Goal: Complete application form: Complete application form

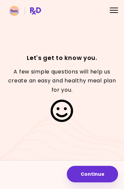
click at [97, 175] on button "Continue" at bounding box center [92, 174] width 51 height 17
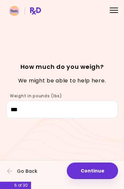
click at [100, 172] on button "Continue" at bounding box center [92, 171] width 51 height 17
select select "****"
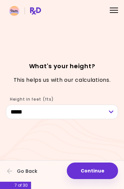
click at [98, 172] on button "Continue" at bounding box center [92, 171] width 51 height 17
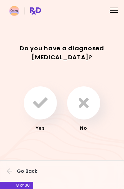
click at [86, 106] on icon "button" at bounding box center [84, 103] width 10 height 15
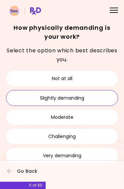
click at [78, 98] on button "Slightly demanding" at bounding box center [62, 98] width 112 height 16
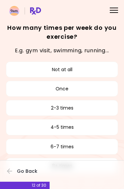
click at [67, 72] on button "Not at all" at bounding box center [62, 70] width 112 height 16
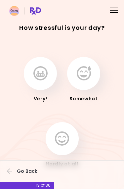
click at [86, 77] on icon "button" at bounding box center [84, 73] width 14 height 15
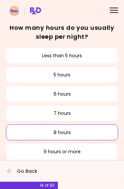
click at [77, 134] on button "8 hours" at bounding box center [62, 133] width 112 height 16
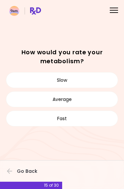
click at [64, 81] on button "Slow" at bounding box center [62, 80] width 112 height 16
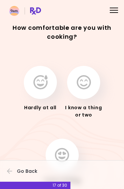
click at [41, 87] on icon "button" at bounding box center [41, 82] width 14 height 15
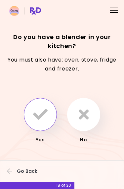
click at [43, 117] on icon "button" at bounding box center [40, 114] width 15 height 15
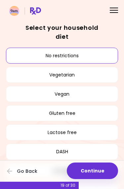
click at [101, 168] on button "Continue" at bounding box center [92, 171] width 51 height 17
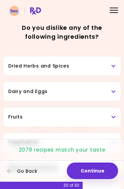
click at [114, 69] on h3 "Dried Herbs and Spices" at bounding box center [62, 66] width 108 height 7
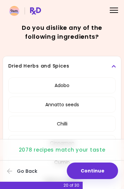
click at [116, 67] on icon at bounding box center [114, 66] width 4 height 5
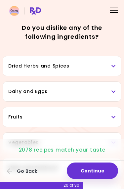
click at [30, 68] on h3 "Dried Herbs and Spices" at bounding box center [62, 66] width 108 height 7
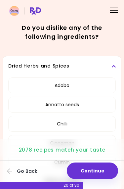
click at [74, 87] on button "Adobo" at bounding box center [62, 86] width 108 height 16
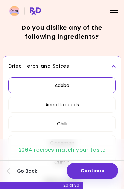
click at [87, 108] on button "Annatto seeds" at bounding box center [62, 105] width 108 height 16
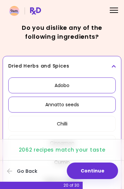
click at [90, 125] on button "Chilli" at bounding box center [62, 124] width 108 height 16
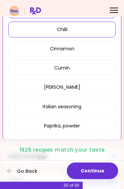
scroll to position [96, 0]
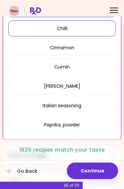
click at [79, 107] on button "Italian seasoning" at bounding box center [62, 106] width 108 height 16
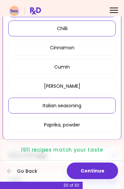
click at [70, 70] on button "Cumin" at bounding box center [62, 67] width 108 height 16
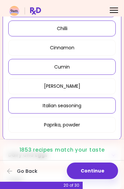
click at [70, 89] on button "[PERSON_NAME]" at bounding box center [62, 86] width 108 height 16
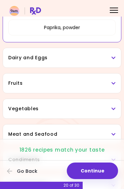
scroll to position [194, 0]
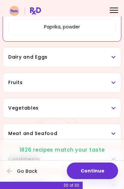
click at [114, 109] on icon at bounding box center [114, 108] width 4 height 5
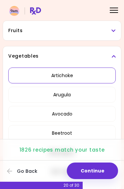
scroll to position [248, 0]
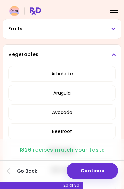
click at [76, 77] on button "Artichoke" at bounding box center [62, 74] width 108 height 16
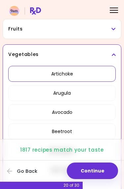
click at [75, 95] on button "Arugula" at bounding box center [62, 93] width 108 height 16
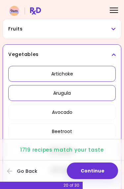
click at [77, 115] on button "Avocado" at bounding box center [62, 113] width 108 height 16
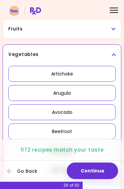
click at [72, 133] on button "Beetroot" at bounding box center [62, 132] width 108 height 16
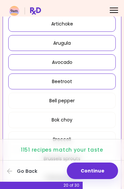
scroll to position [302, 0]
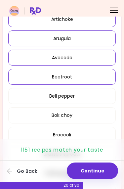
click at [75, 96] on button "Bell pepper" at bounding box center [62, 96] width 108 height 16
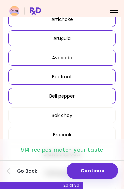
click at [76, 117] on button "Bok choy" at bounding box center [62, 115] width 108 height 16
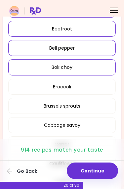
scroll to position [354, 0]
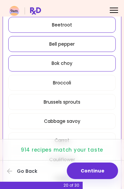
click at [71, 83] on button "Broccoli" at bounding box center [62, 83] width 108 height 16
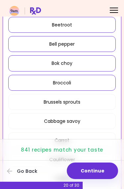
click at [82, 105] on button "Brussels sprouts" at bounding box center [62, 102] width 108 height 16
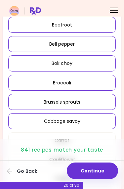
click at [81, 123] on button "Cabbage savoy" at bounding box center [62, 121] width 108 height 16
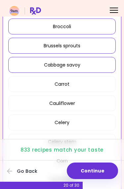
scroll to position [411, 0]
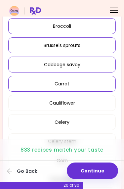
click at [67, 86] on button "Carrot" at bounding box center [62, 84] width 108 height 16
click at [76, 104] on button "Cauliflower" at bounding box center [62, 103] width 108 height 16
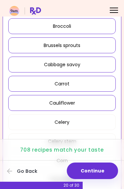
click at [67, 129] on button "Celery" at bounding box center [62, 122] width 108 height 16
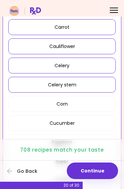
scroll to position [468, 0]
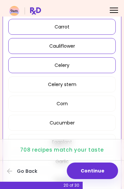
click at [71, 88] on button "Celery stem" at bounding box center [62, 85] width 108 height 16
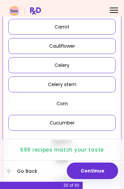
click at [66, 126] on button "Cucumber" at bounding box center [62, 123] width 108 height 16
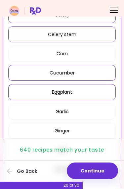
scroll to position [520, 0]
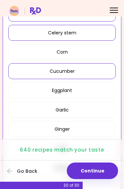
click at [69, 93] on button "Eggplant" at bounding box center [62, 91] width 108 height 16
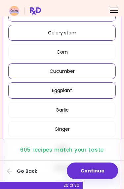
click at [63, 130] on button "Ginger" at bounding box center [62, 129] width 108 height 16
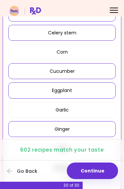
click at [70, 111] on button "Garlic" at bounding box center [62, 110] width 108 height 16
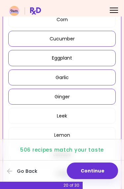
scroll to position [553, 0]
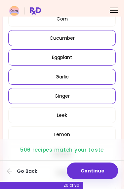
click at [65, 116] on button "Leek" at bounding box center [62, 115] width 108 height 16
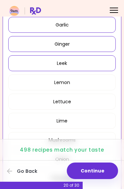
scroll to position [605, 0]
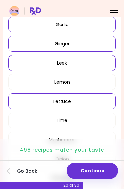
click at [67, 104] on button "Lettuce" at bounding box center [62, 102] width 108 height 16
click at [68, 104] on button "Lettuce" at bounding box center [62, 102] width 108 height 16
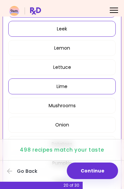
scroll to position [643, 0]
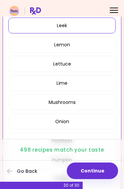
click at [65, 124] on button "Onion" at bounding box center [62, 122] width 108 height 16
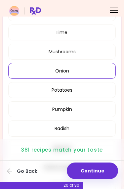
scroll to position [695, 0]
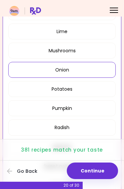
click at [69, 111] on button "Pumpkin" at bounding box center [62, 109] width 108 height 16
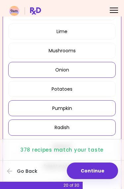
click at [66, 129] on button "Radish" at bounding box center [62, 128] width 108 height 16
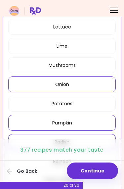
scroll to position [680, 0]
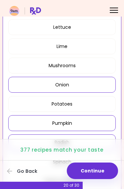
click at [64, 47] on button "Lime" at bounding box center [62, 46] width 108 height 16
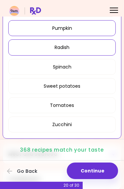
scroll to position [776, 0]
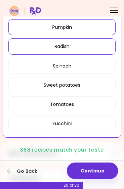
click at [63, 62] on button "Spinach" at bounding box center [62, 66] width 108 height 16
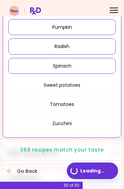
click at [74, 84] on button "Sweet potatoes" at bounding box center [62, 85] width 108 height 16
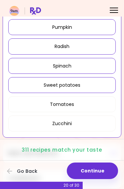
click at [71, 125] on button "Zucchini" at bounding box center [62, 124] width 108 height 16
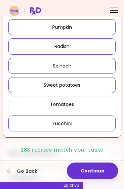
click at [74, 102] on button "Tomatoes" at bounding box center [62, 105] width 108 height 16
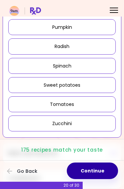
click at [101, 172] on button "Continue" at bounding box center [92, 171] width 51 height 17
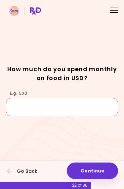
click at [29, 107] on input "E.g. 500" at bounding box center [62, 107] width 112 height 18
type input "*"
type input "***"
click at [107, 85] on div "How much do you spend monthly on food in USD?" at bounding box center [62, 76] width 112 height 23
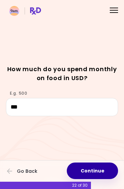
click at [102, 174] on button "Continue" at bounding box center [92, 171] width 51 height 17
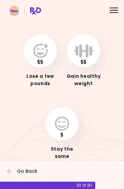
scroll to position [31, 0]
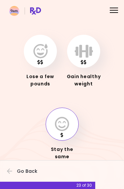
click at [65, 126] on icon "button" at bounding box center [62, 124] width 14 height 15
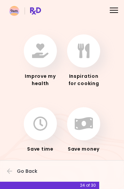
scroll to position [31, 0]
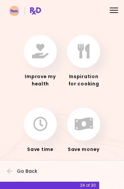
click at [86, 130] on icon "button" at bounding box center [84, 124] width 18 height 15
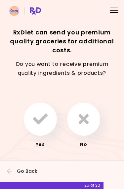
click at [87, 122] on icon "button" at bounding box center [84, 119] width 10 height 15
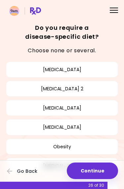
click at [84, 112] on button "[MEDICAL_DATA]" at bounding box center [62, 108] width 112 height 16
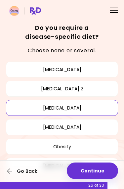
click at [24, 177] on button "Go Back" at bounding box center [27, 171] width 40 height 15
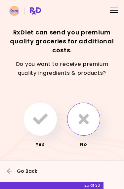
click at [27, 175] on button "Go Back" at bounding box center [27, 171] width 40 height 15
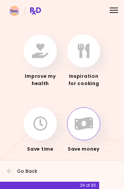
scroll to position [31, 0]
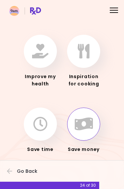
click at [43, 56] on icon "button" at bounding box center [40, 51] width 17 height 15
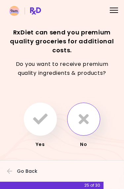
click at [85, 122] on icon "button" at bounding box center [84, 119] width 10 height 15
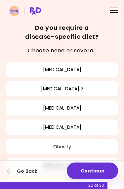
click at [83, 110] on button "[MEDICAL_DATA]" at bounding box center [62, 108] width 112 height 16
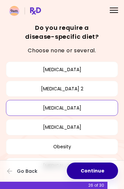
click at [96, 170] on button "Continue" at bounding box center [92, 171] width 51 height 17
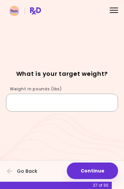
click at [17, 104] on input "Weight in pounds (lbs)" at bounding box center [62, 103] width 112 height 18
type input "***"
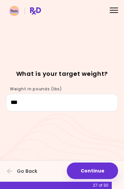
click at [97, 49] on div "Focusable invisible element What is your target weight? Weight in pounds (lbs) …" at bounding box center [62, 94] width 124 height 189
click at [93, 173] on button "Continue" at bounding box center [92, 171] width 51 height 17
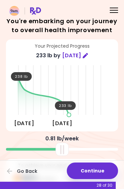
click at [92, 170] on button "Continue" at bounding box center [92, 171] width 51 height 17
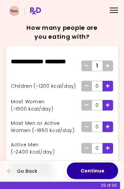
click at [93, 171] on button "Continue" at bounding box center [92, 171] width 51 height 17
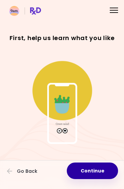
click at [94, 175] on button "Continue" at bounding box center [92, 171] width 51 height 17
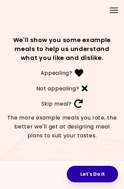
click at [95, 174] on button "Let's Do It" at bounding box center [92, 174] width 51 height 17
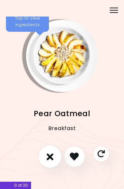
click at [49, 158] on icon "I don't like this recipe" at bounding box center [49, 157] width 7 height 10
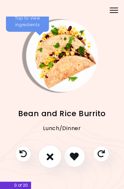
click at [50, 159] on icon "I don't like this recipe" at bounding box center [49, 157] width 7 height 10
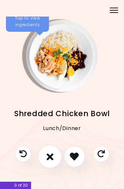
click at [53, 158] on icon "I don't like this recipe" at bounding box center [49, 157] width 7 height 10
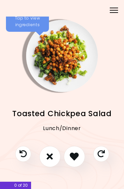
click at [52, 158] on icon "I don't like this recipe" at bounding box center [50, 156] width 6 height 9
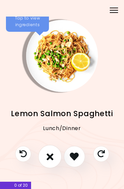
click at [53, 156] on icon "I don't like this recipe" at bounding box center [49, 157] width 7 height 10
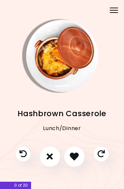
click at [81, 160] on button "I like this recipe" at bounding box center [74, 156] width 21 height 21
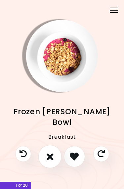
click at [54, 157] on button "I don't like this recipe" at bounding box center [49, 156] width 23 height 23
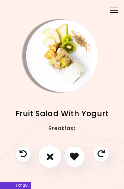
click at [53, 157] on icon "I don't like this recipe" at bounding box center [49, 157] width 7 height 10
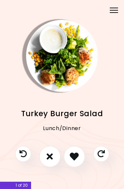
click at [51, 164] on button "I don't like this recipe" at bounding box center [49, 156] width 21 height 21
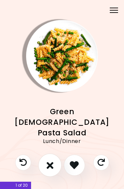
click at [52, 169] on icon "I don't like this recipe" at bounding box center [49, 166] width 7 height 10
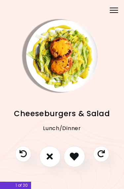
click at [76, 159] on icon "I like this recipe" at bounding box center [74, 156] width 9 height 9
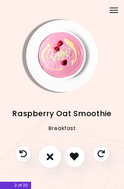
click at [53, 160] on icon "I don't like this recipe" at bounding box center [49, 157] width 7 height 10
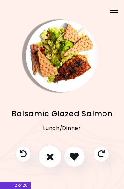
click at [52, 161] on icon "I don't like this recipe" at bounding box center [49, 157] width 7 height 10
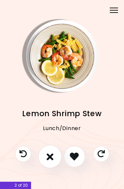
click at [55, 158] on button "I don't like this recipe" at bounding box center [49, 156] width 23 height 23
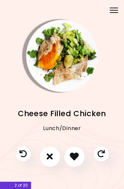
click at [55, 158] on button "I don't like this recipe" at bounding box center [49, 156] width 21 height 21
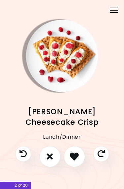
click at [56, 158] on button "I don't like this recipe" at bounding box center [49, 156] width 21 height 21
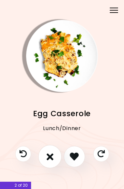
click at [57, 158] on button "I don't like this recipe" at bounding box center [49, 156] width 23 height 23
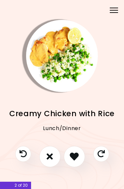
click at [58, 157] on button "I don't like this recipe" at bounding box center [49, 156] width 21 height 21
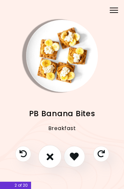
click at [57, 158] on button "I don't like this recipe" at bounding box center [49, 156] width 23 height 23
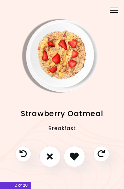
click at [55, 157] on button "I don't like this recipe" at bounding box center [49, 156] width 21 height 21
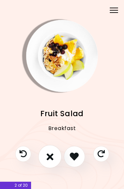
click at [56, 158] on button "I don't like this recipe" at bounding box center [49, 156] width 23 height 23
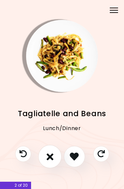
click at [55, 158] on button "I don't like this recipe" at bounding box center [49, 156] width 23 height 23
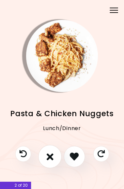
click at [55, 157] on button "I don't like this recipe" at bounding box center [49, 156] width 23 height 23
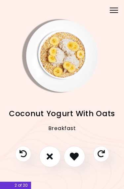
click at [55, 157] on button "I don't like this recipe" at bounding box center [49, 156] width 21 height 21
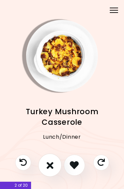
click at [53, 162] on icon "I don't like this recipe" at bounding box center [49, 166] width 7 height 10
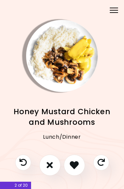
click at [53, 164] on icon "I don't like this recipe" at bounding box center [50, 165] width 6 height 9
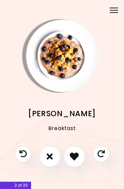
click at [55, 160] on button "I don't like this recipe" at bounding box center [49, 156] width 21 height 21
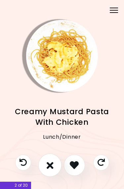
click at [54, 165] on button "I don't like this recipe" at bounding box center [49, 165] width 23 height 23
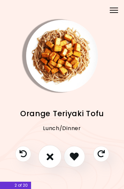
click at [52, 161] on icon "I don't like this recipe" at bounding box center [49, 157] width 7 height 10
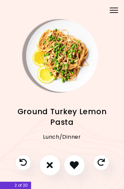
click at [53, 166] on icon "I don't like this recipe" at bounding box center [50, 165] width 6 height 9
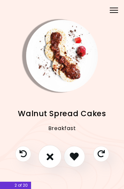
click at [54, 156] on button "I don't like this recipe" at bounding box center [49, 156] width 23 height 23
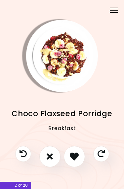
click at [54, 157] on button "I don't like this recipe" at bounding box center [49, 156] width 21 height 21
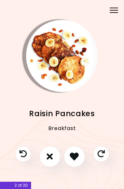
click at [56, 158] on button "I don't like this recipe" at bounding box center [49, 156] width 21 height 21
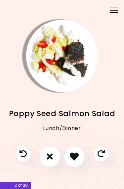
click at [55, 158] on button "I don't like this recipe" at bounding box center [49, 156] width 21 height 21
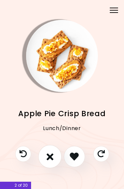
click at [56, 158] on button "I don't like this recipe" at bounding box center [49, 156] width 23 height 23
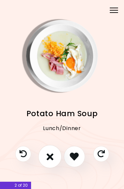
click at [57, 158] on button "I don't like this recipe" at bounding box center [49, 156] width 23 height 23
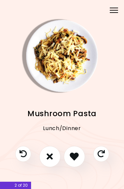
click at [58, 158] on button "I don't like this recipe" at bounding box center [49, 156] width 21 height 21
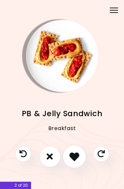
click at [77, 154] on icon "I like this recipe" at bounding box center [75, 157] width 10 height 10
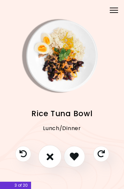
click at [53, 161] on button "I don't like this recipe" at bounding box center [49, 156] width 23 height 23
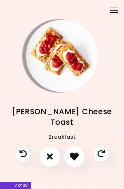
click at [52, 161] on icon "I don't like this recipe" at bounding box center [50, 156] width 6 height 9
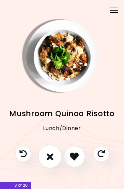
click at [55, 159] on button "I don't like this recipe" at bounding box center [49, 156] width 23 height 23
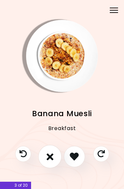
click at [54, 159] on button "I don't like this recipe" at bounding box center [49, 156] width 23 height 23
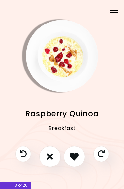
click at [54, 158] on button "I don't like this recipe" at bounding box center [49, 156] width 21 height 21
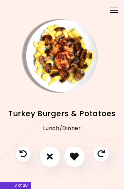
click at [53, 161] on icon "I don't like this recipe" at bounding box center [50, 156] width 6 height 9
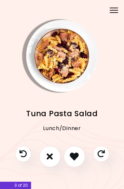
click at [55, 159] on button "I don't like this recipe" at bounding box center [49, 156] width 21 height 21
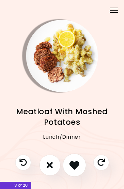
click at [75, 163] on icon "I like this recipe" at bounding box center [75, 166] width 10 height 10
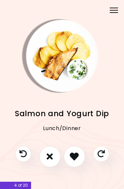
click at [53, 158] on button "I don't like this recipe" at bounding box center [49, 156] width 21 height 21
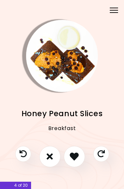
click at [52, 158] on icon "I don't like this recipe" at bounding box center [50, 156] width 6 height 9
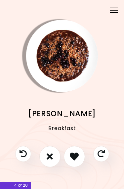
click at [54, 157] on button "I don't like this recipe" at bounding box center [49, 156] width 21 height 21
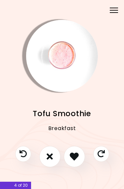
click at [54, 156] on button "I don't like this recipe" at bounding box center [49, 156] width 21 height 21
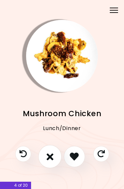
click at [55, 157] on button "I don't like this recipe" at bounding box center [49, 156] width 23 height 23
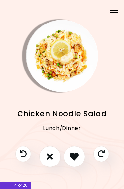
click at [55, 156] on button "I don't like this recipe" at bounding box center [49, 156] width 21 height 21
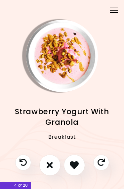
click at [54, 164] on button "I don't like this recipe" at bounding box center [49, 165] width 21 height 21
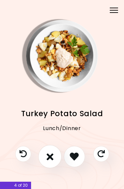
click at [55, 158] on button "I don't like this recipe" at bounding box center [49, 156] width 23 height 23
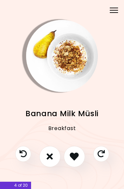
click at [55, 158] on button "I don't like this recipe" at bounding box center [49, 156] width 21 height 21
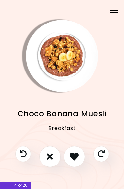
click at [54, 158] on button "I don't like this recipe" at bounding box center [49, 156] width 21 height 21
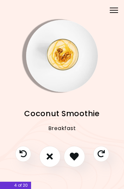
click at [55, 157] on button "I don't like this recipe" at bounding box center [49, 156] width 21 height 21
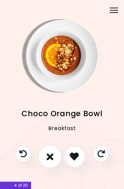
click at [55, 157] on button "I don't like this recipe" at bounding box center [49, 156] width 23 height 23
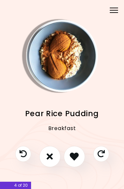
click at [55, 157] on button "I don't like this recipe" at bounding box center [49, 156] width 21 height 21
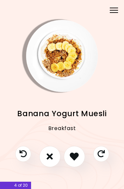
click at [55, 156] on button "I don't like this recipe" at bounding box center [49, 156] width 21 height 21
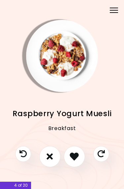
click at [55, 156] on button "I don't like this recipe" at bounding box center [49, 156] width 21 height 21
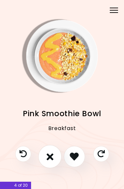
click at [56, 156] on button "I don't like this recipe" at bounding box center [49, 156] width 23 height 23
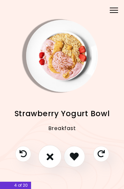
click at [56, 156] on button "I don't like this recipe" at bounding box center [49, 156] width 23 height 23
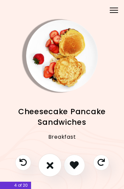
click at [54, 163] on button "I don't like this recipe" at bounding box center [49, 165] width 23 height 23
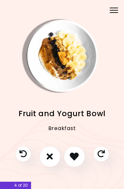
click at [55, 161] on button "I don't like this recipe" at bounding box center [49, 156] width 21 height 21
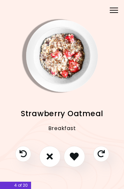
click at [56, 157] on button "I don't like this recipe" at bounding box center [49, 156] width 21 height 21
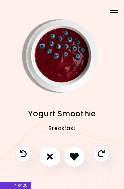
click at [56, 158] on button "I don't like this recipe" at bounding box center [49, 156] width 21 height 21
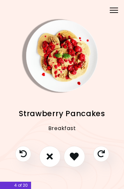
click at [55, 159] on button "I don't like this recipe" at bounding box center [49, 156] width 21 height 21
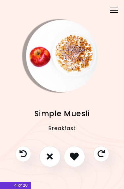
click at [53, 160] on icon "I don't like this recipe" at bounding box center [50, 156] width 6 height 9
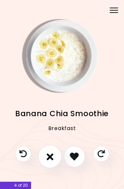
click at [54, 159] on button "I don't like this recipe" at bounding box center [49, 156] width 23 height 23
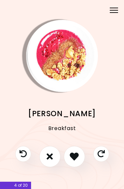
click at [102, 157] on icon "Skip" at bounding box center [101, 154] width 7 height 7
